Goal: Information Seeking & Learning: Learn about a topic

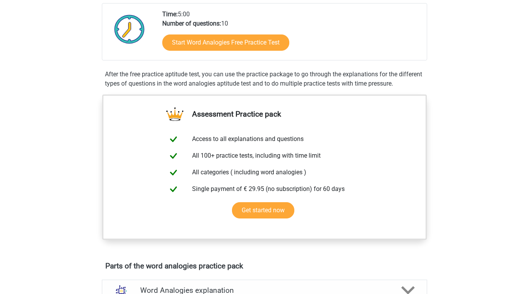
scroll to position [178, 0]
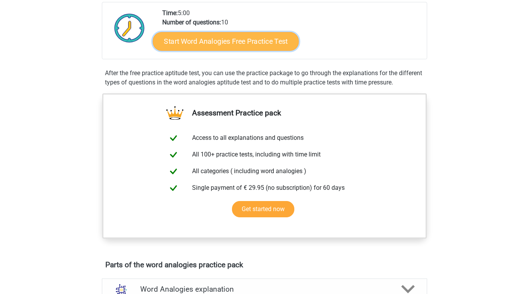
click at [204, 35] on link "Start Word Analogies Free Practice Test" at bounding box center [226, 41] width 146 height 19
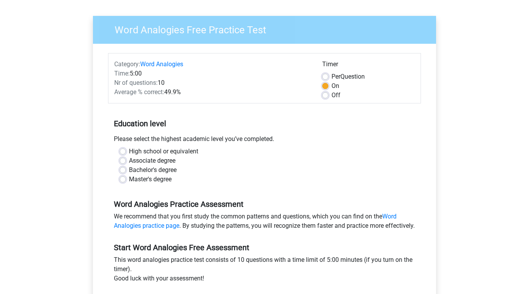
scroll to position [55, 0]
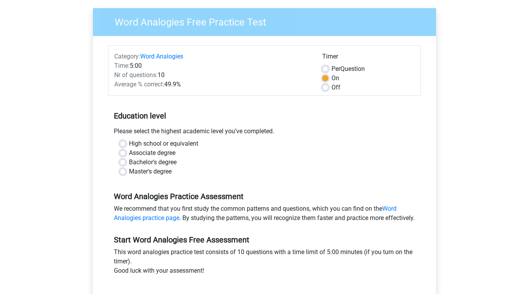
click at [129, 152] on label "Associate degree" at bounding box center [152, 152] width 46 height 9
click at [124, 152] on input "Associate degree" at bounding box center [123, 152] width 6 height 8
radio input "true"
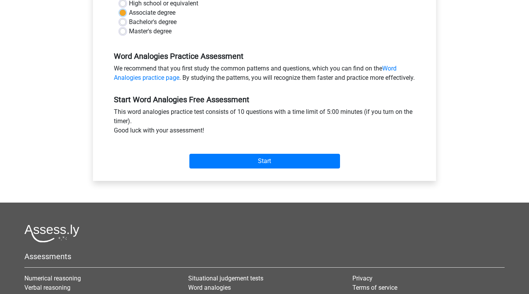
scroll to position [196, 0]
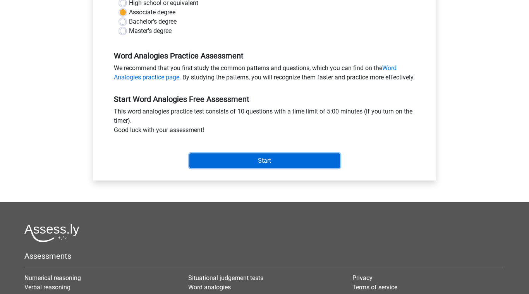
click at [225, 167] on input "Start" at bounding box center [264, 160] width 151 height 15
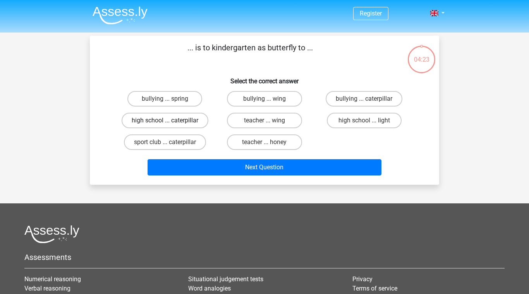
click at [177, 121] on label "high school ... caterpillar" at bounding box center [165, 120] width 87 height 15
click at [170, 121] on input "high school ... caterpillar" at bounding box center [167, 122] width 5 height 5
radio input "true"
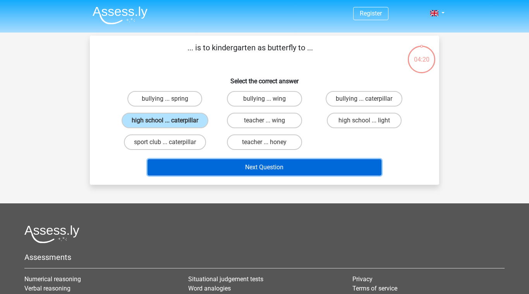
click at [242, 170] on button "Next Question" at bounding box center [264, 167] width 234 height 16
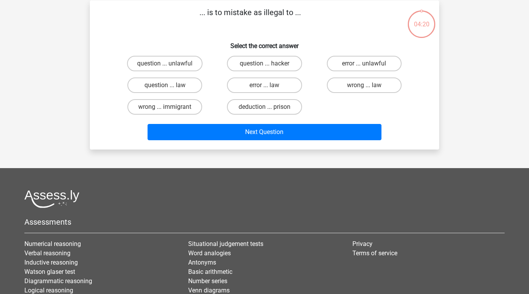
scroll to position [36, 0]
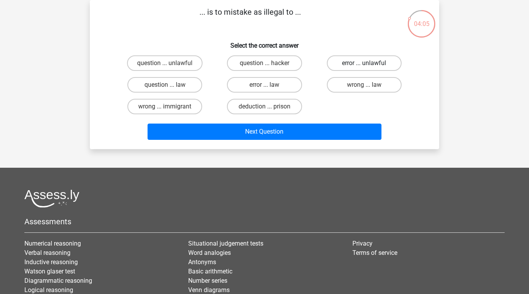
click at [361, 65] on label "error ... unlawful" at bounding box center [364, 62] width 75 height 15
click at [364, 65] on input "error ... unlawful" at bounding box center [366, 65] width 5 height 5
radio input "true"
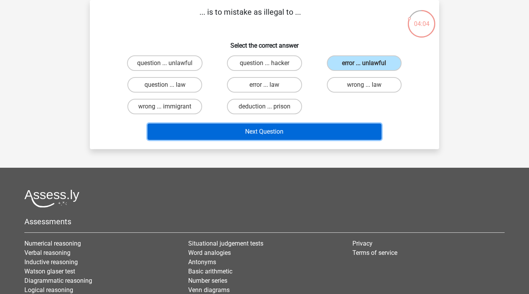
click at [334, 131] on button "Next Question" at bounding box center [264, 131] width 234 height 16
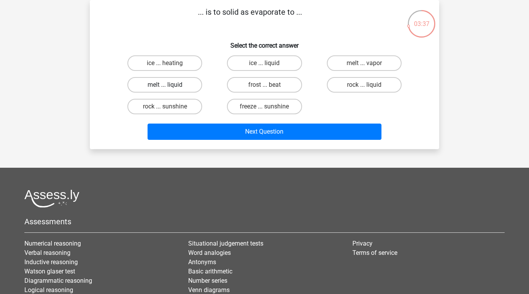
click at [176, 86] on label "melt ... liquid" at bounding box center [164, 84] width 75 height 15
click at [170, 86] on input "melt ... liquid" at bounding box center [167, 87] width 5 height 5
radio input "true"
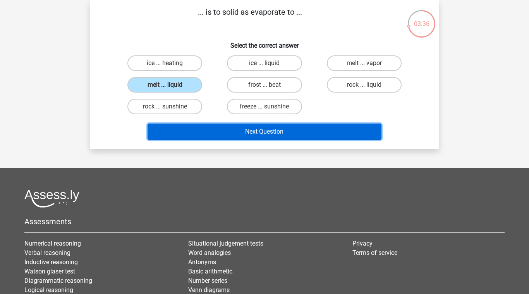
click at [219, 131] on button "Next Question" at bounding box center [264, 131] width 234 height 16
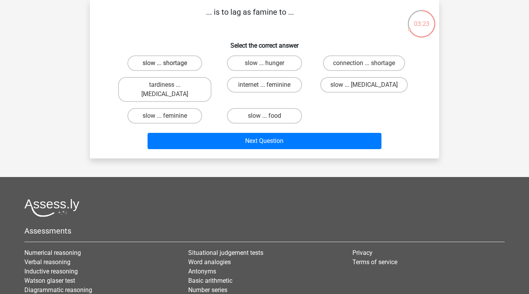
click at [180, 61] on label "slow ... shortage" at bounding box center [164, 62] width 75 height 15
click at [170, 63] on input "slow ... shortage" at bounding box center [167, 65] width 5 height 5
radio input "true"
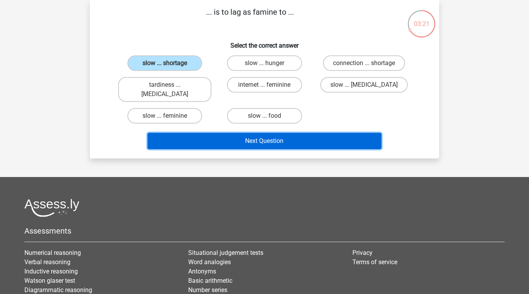
click at [220, 133] on button "Next Question" at bounding box center [264, 141] width 234 height 16
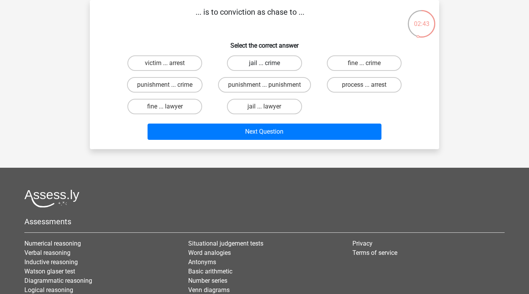
click at [270, 61] on label "jail ... crime" at bounding box center [264, 62] width 75 height 15
click at [269, 63] on input "jail ... crime" at bounding box center [266, 65] width 5 height 5
radio input "true"
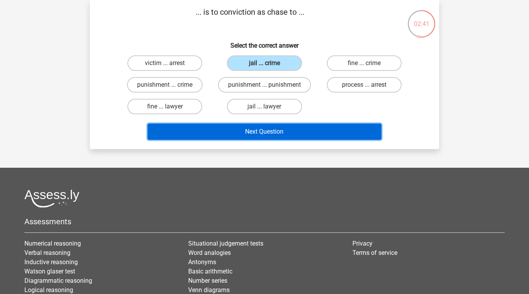
click at [275, 132] on button "Next Question" at bounding box center [264, 131] width 234 height 16
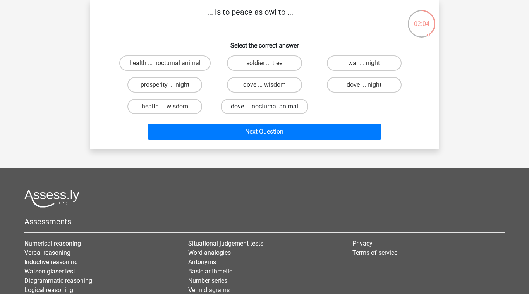
click at [264, 100] on label "dove ... nocturnal animal" at bounding box center [264, 106] width 87 height 15
click at [264, 106] on input "dove ... nocturnal animal" at bounding box center [266, 108] width 5 height 5
radio input "true"
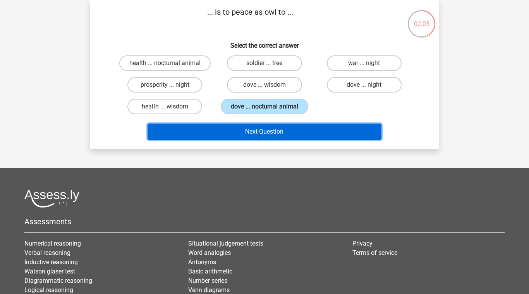
click at [269, 134] on button "Next Question" at bounding box center [264, 131] width 234 height 16
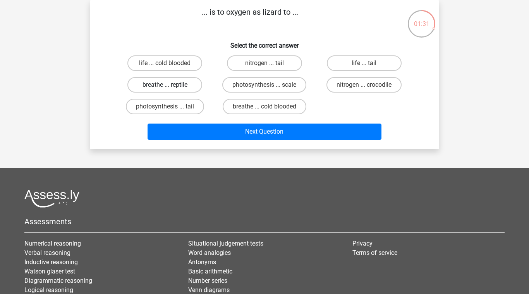
click at [180, 84] on label "breathe ... reptile" at bounding box center [164, 84] width 75 height 15
click at [170, 85] on input "breathe ... reptile" at bounding box center [167, 87] width 5 height 5
radio input "true"
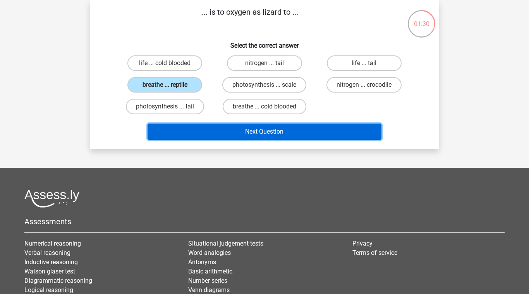
click at [212, 130] on button "Next Question" at bounding box center [264, 131] width 234 height 16
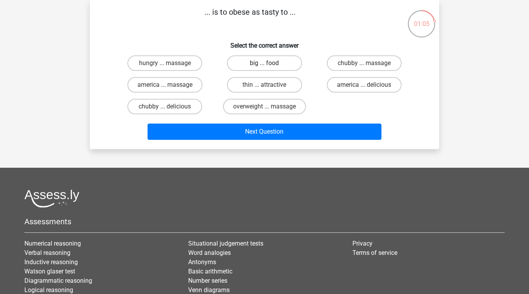
click at [256, 60] on label "big ... food" at bounding box center [264, 62] width 75 height 15
click at [264, 63] on input "big ... food" at bounding box center [266, 65] width 5 height 5
radio input "true"
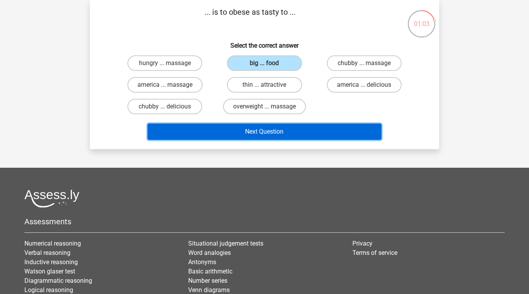
click at [257, 137] on button "Next Question" at bounding box center [264, 131] width 234 height 16
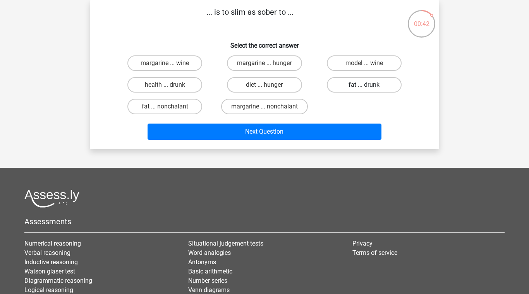
click at [351, 82] on label "fat ... drunk" at bounding box center [364, 84] width 75 height 15
click at [364, 85] on input "fat ... drunk" at bounding box center [366, 87] width 5 height 5
radio input "true"
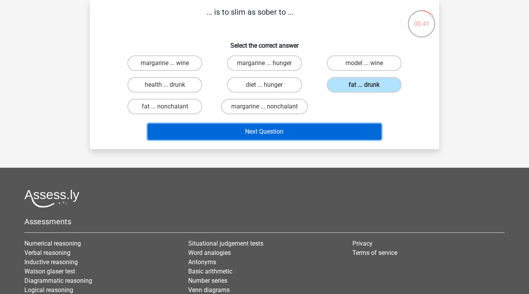
click at [310, 130] on button "Next Question" at bounding box center [264, 131] width 234 height 16
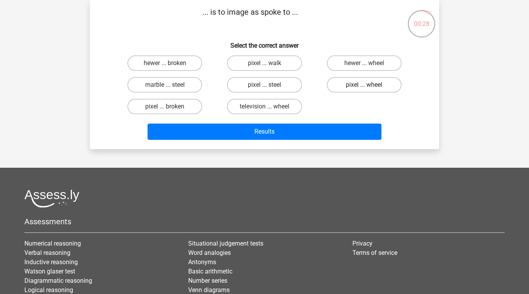
click at [347, 89] on label "pixel ... wheel" at bounding box center [364, 84] width 75 height 15
click at [364, 89] on input "pixel ... wheel" at bounding box center [366, 87] width 5 height 5
radio input "true"
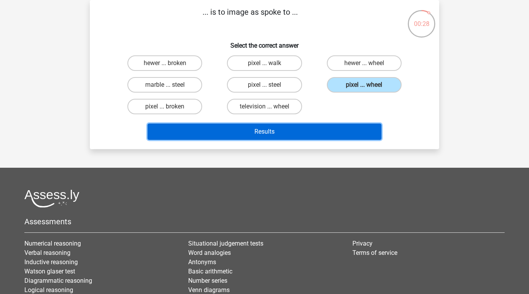
click at [324, 128] on button "Results" at bounding box center [264, 131] width 234 height 16
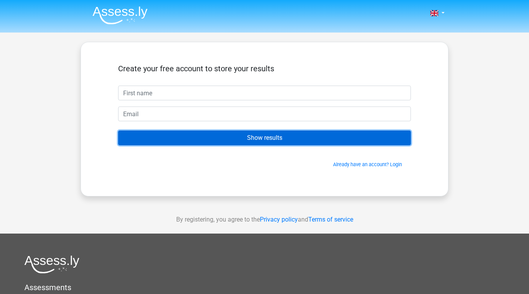
click at [310, 138] on input "Show results" at bounding box center [264, 137] width 293 height 15
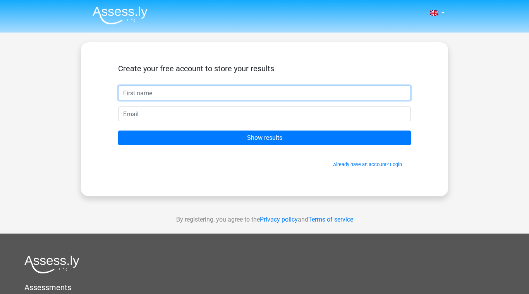
click at [300, 94] on input "text" at bounding box center [264, 93] width 293 height 15
